Goal: Check status: Check status

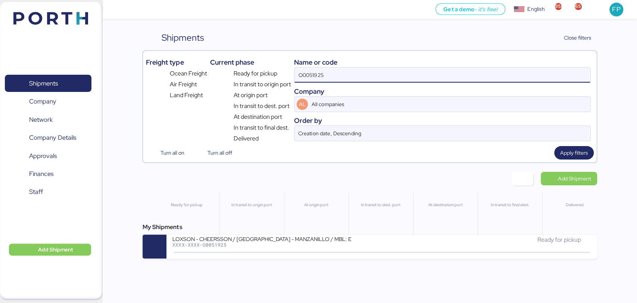
click at [303, 73] on input "O0051925" at bounding box center [442, 75] width 296 height 15
paste input "87"
type input "O0051987"
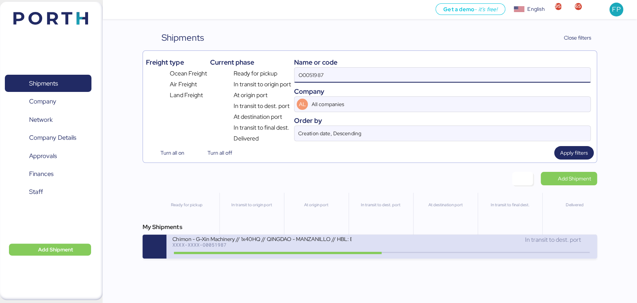
click at [245, 255] on icon at bounding box center [245, 252] width 36 height 8
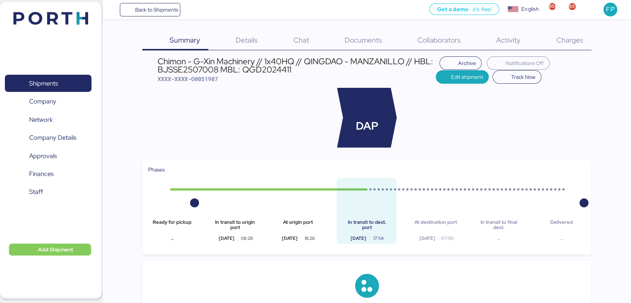
click at [569, 43] on span "Charges" at bounding box center [569, 40] width 27 height 10
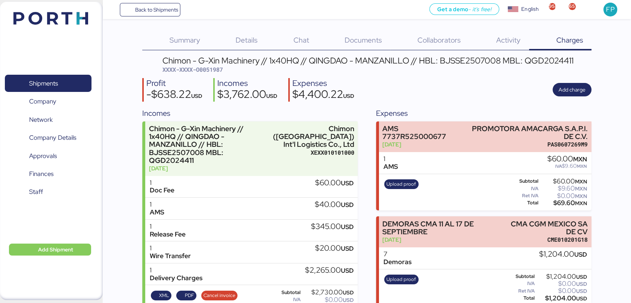
click at [568, 62] on div "Chimon - G-Xin Machinery // 1x40HQ // QINGDAO - MANZANILLO // HBL: BJSSE2507008…" at bounding box center [367, 60] width 411 height 8
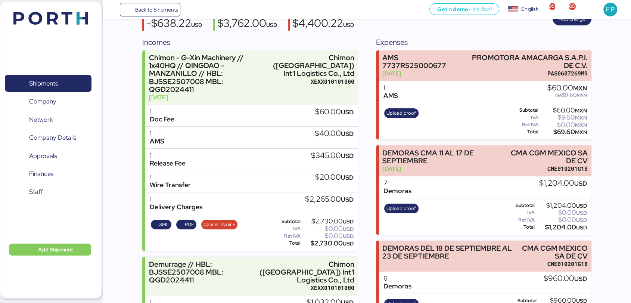
scroll to position [71, 0]
